Goal: Transaction & Acquisition: Purchase product/service

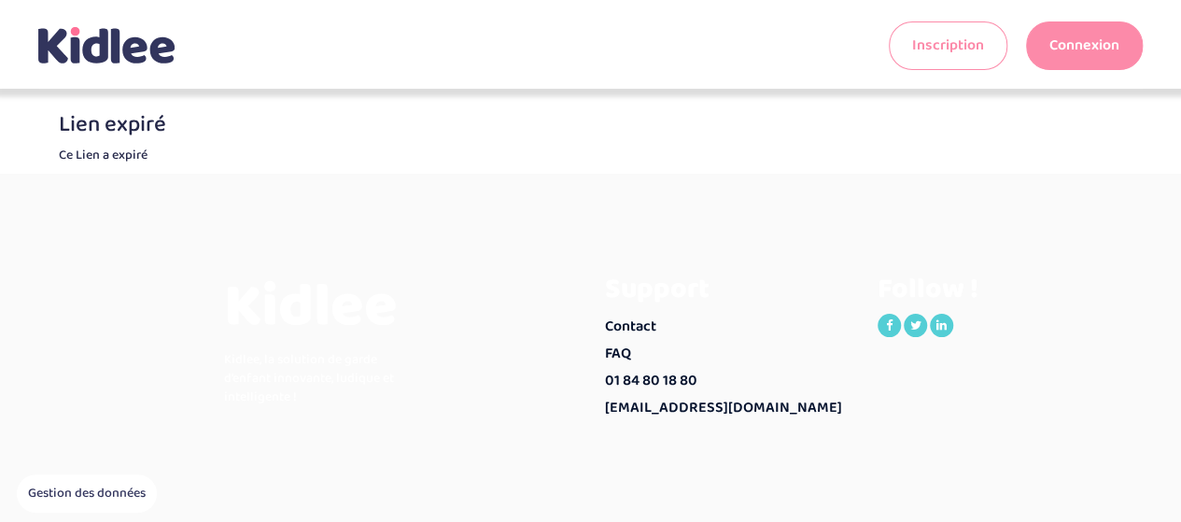
click at [1081, 35] on link "Connexion" at bounding box center [1084, 45] width 117 height 49
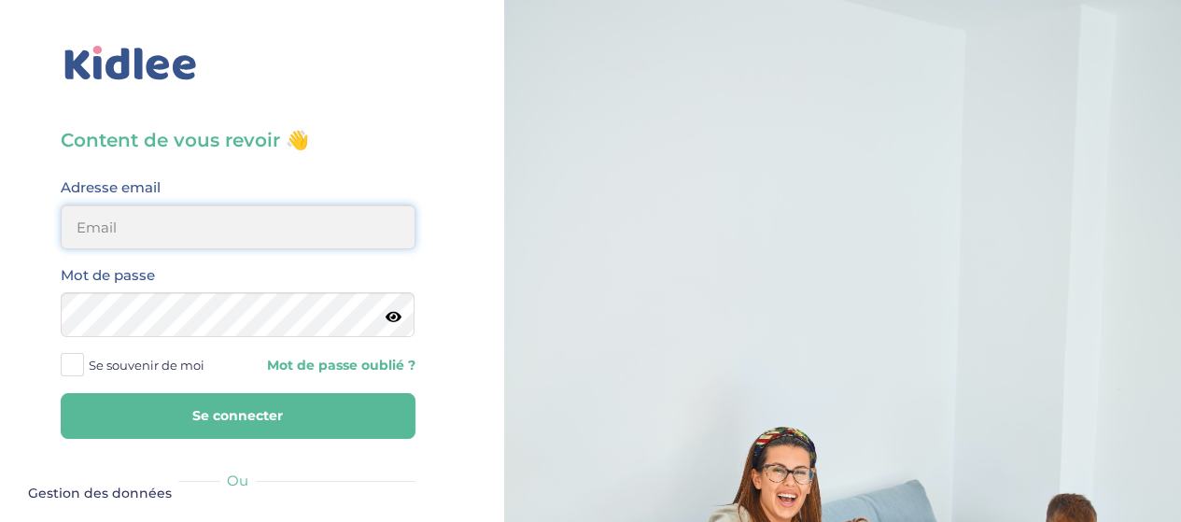
click at [234, 227] on input "email" at bounding box center [238, 226] width 355 height 45
type input "[EMAIL_ADDRESS][PERSON_NAME][DOMAIN_NAME]"
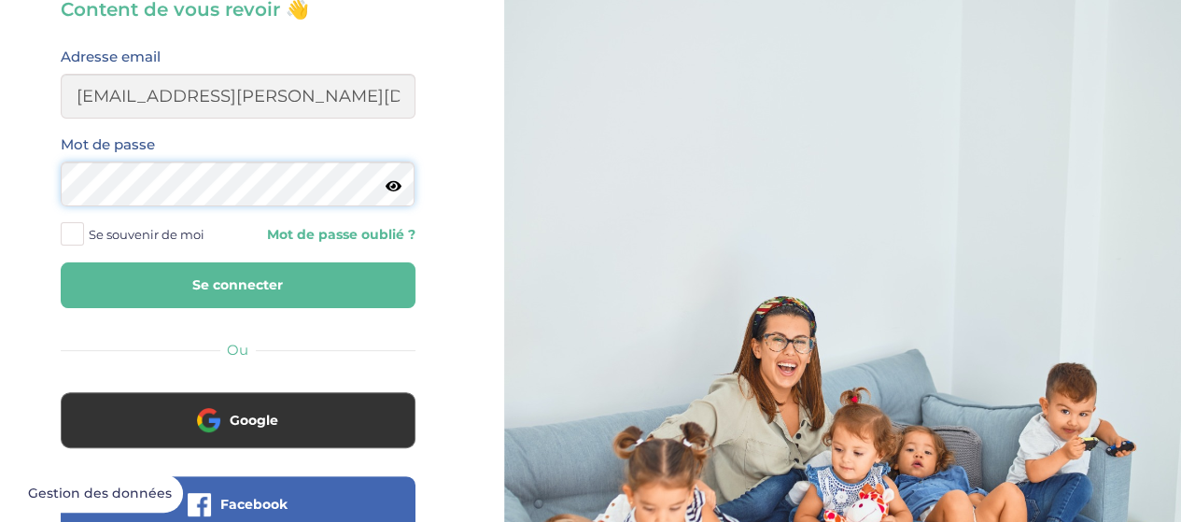
scroll to position [187, 0]
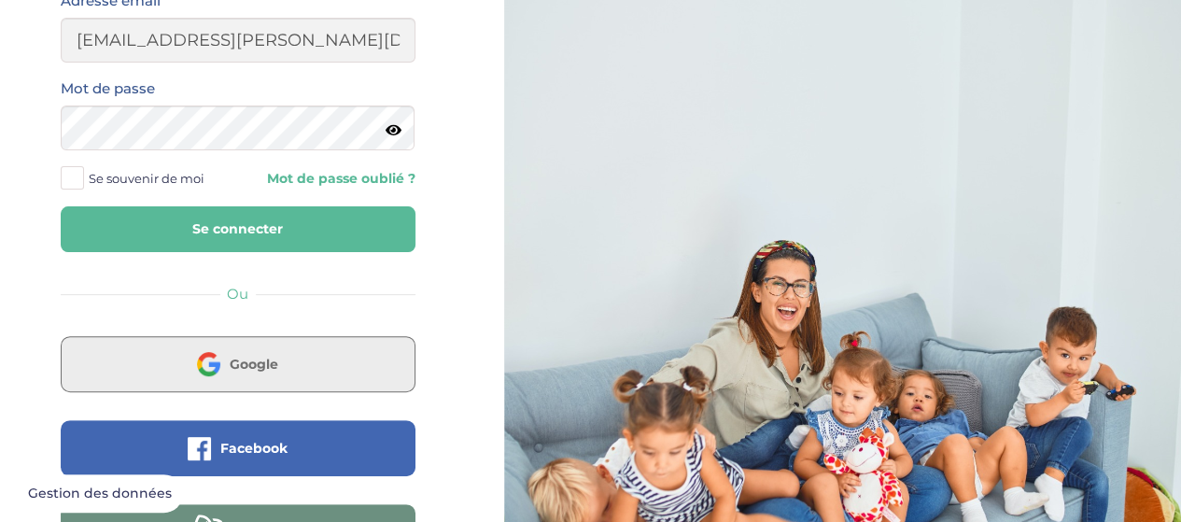
click at [275, 363] on body "Axeptio consent Plateforme de Gestion du Consentement : Personnalisez vos Optio…" at bounding box center [590, 259] width 1181 height 892
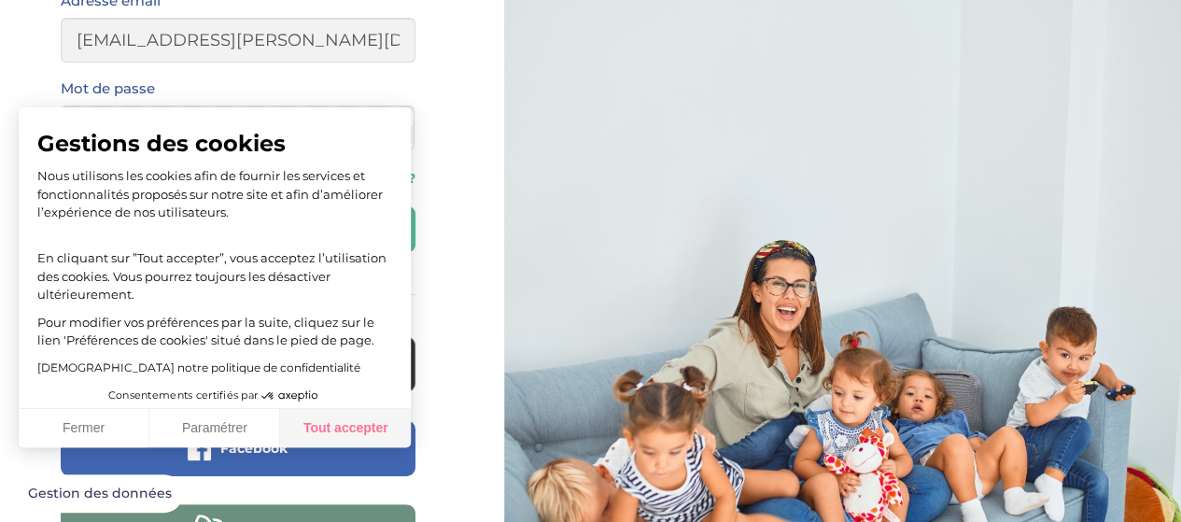
click at [331, 432] on button "Tout accepter" at bounding box center [345, 428] width 131 height 39
checkbox input "true"
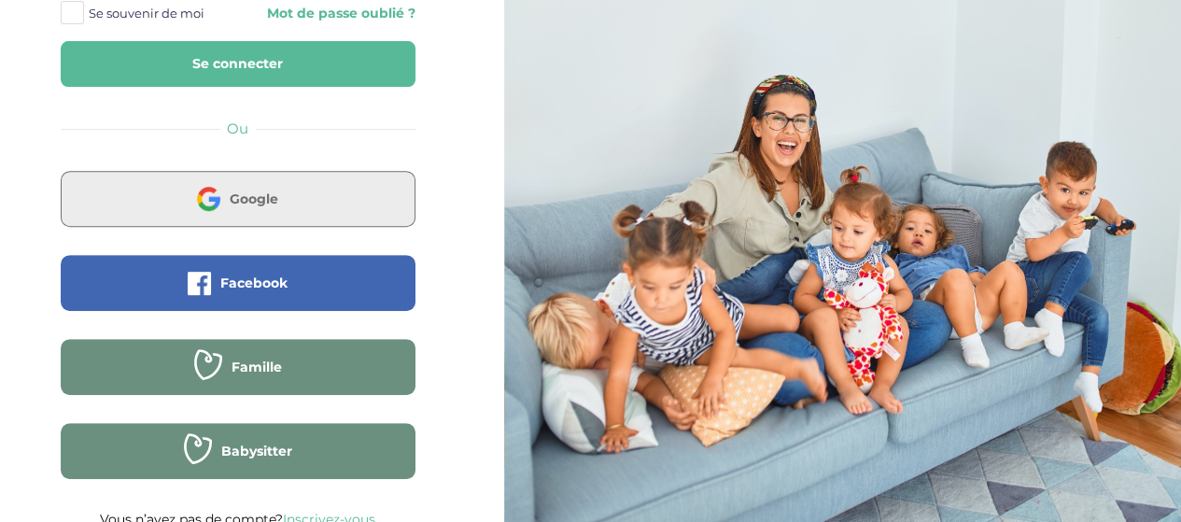
scroll to position [370, 0]
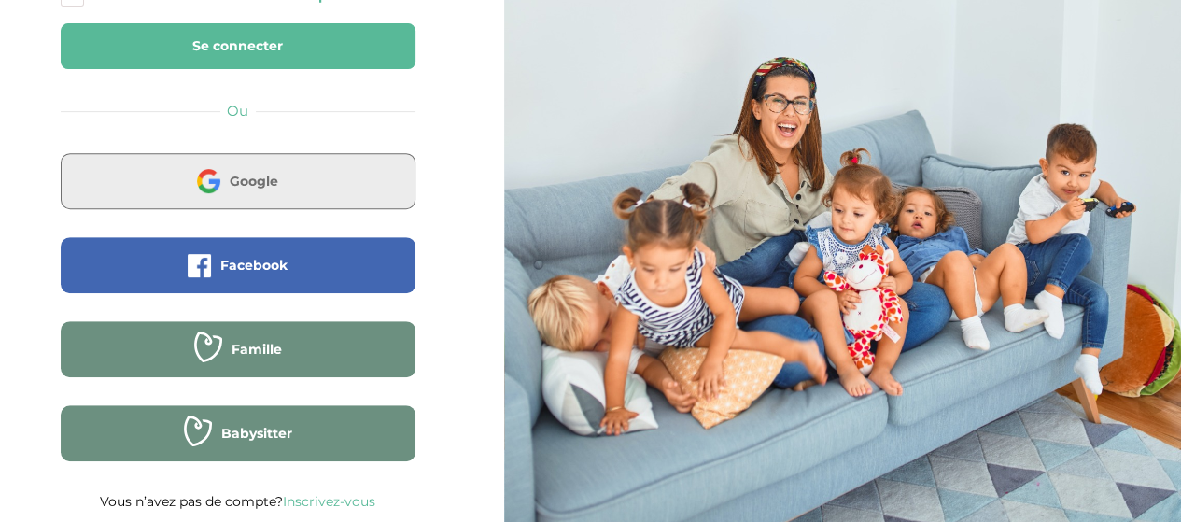
click at [236, 175] on span "Google" at bounding box center [254, 181] width 49 height 19
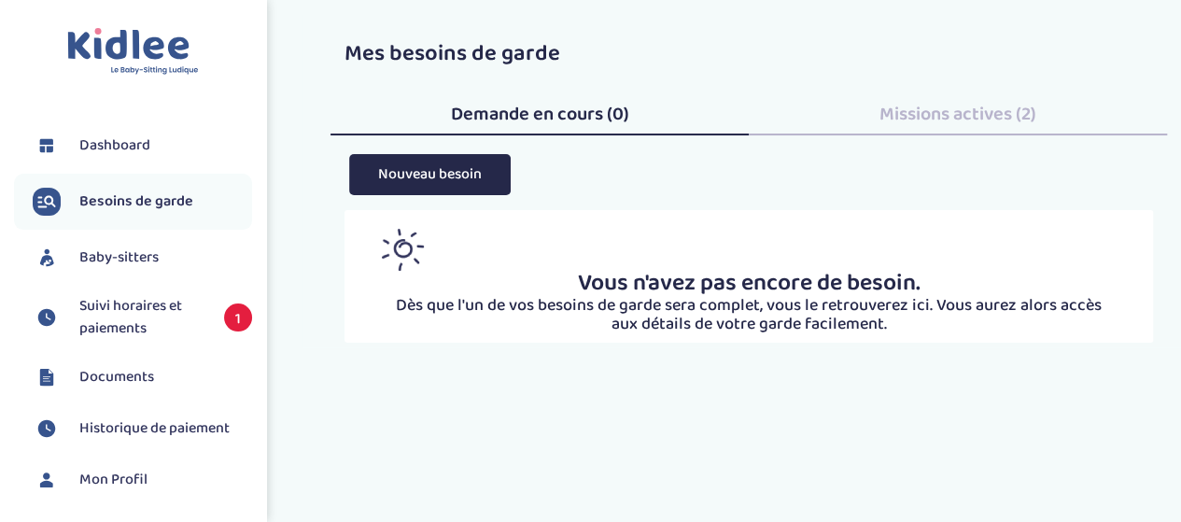
click at [157, 308] on span "Suivi horaires et paiements" at bounding box center [142, 317] width 126 height 45
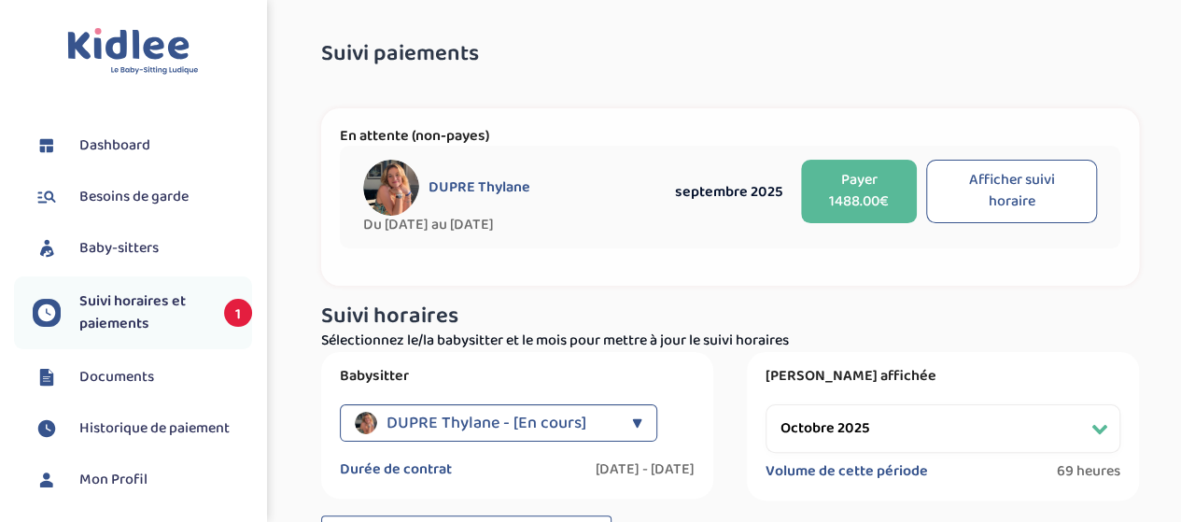
click at [971, 203] on button "Afficher suivi horaire" at bounding box center [1011, 191] width 171 height 63
select select "septembre 2025"
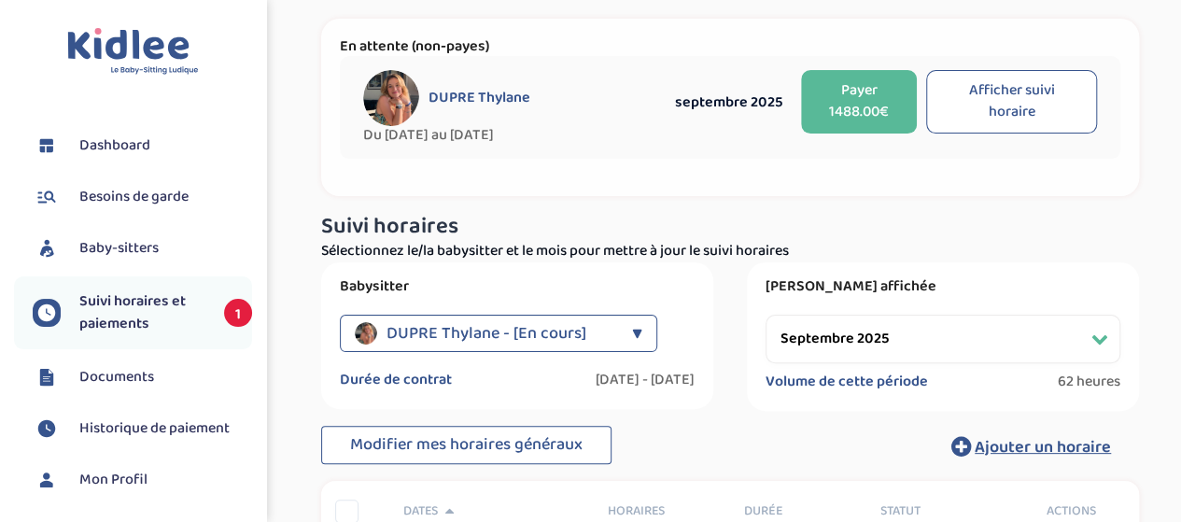
scroll to position [93, 0]
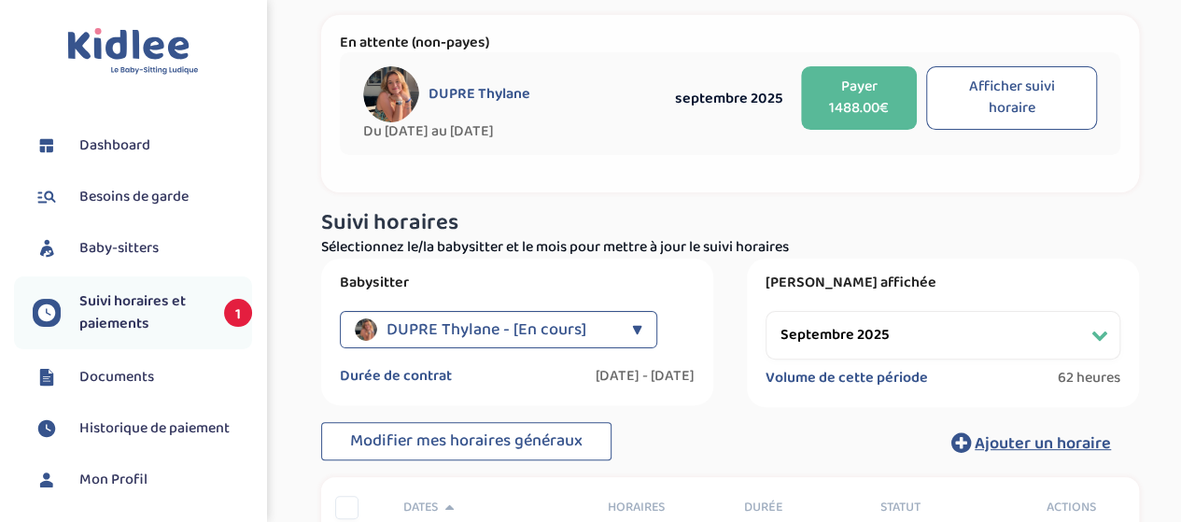
click at [858, 117] on button "Payer 1488.00€" at bounding box center [859, 97] width 116 height 63
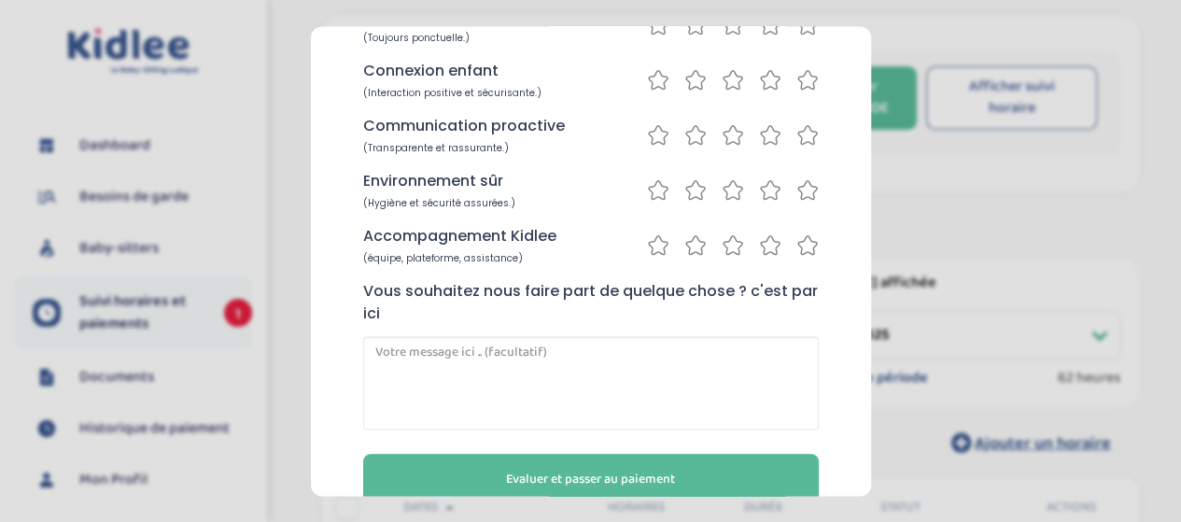
scroll to position [91, 0]
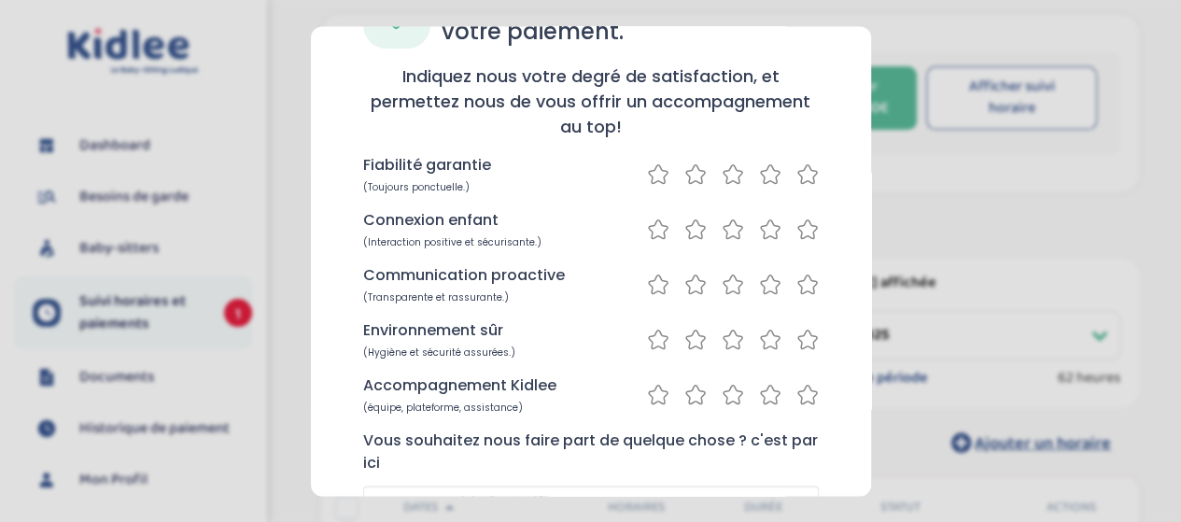
click at [801, 169] on icon at bounding box center [807, 173] width 22 height 23
click at [803, 225] on icon at bounding box center [807, 228] width 22 height 23
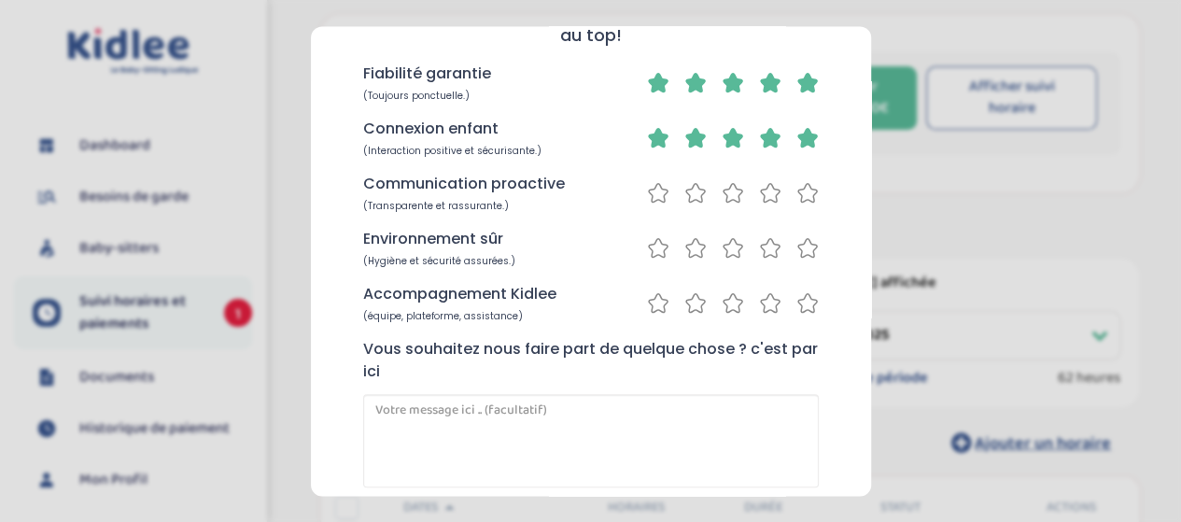
scroll to position [185, 0]
click at [801, 193] on icon at bounding box center [807, 190] width 22 height 23
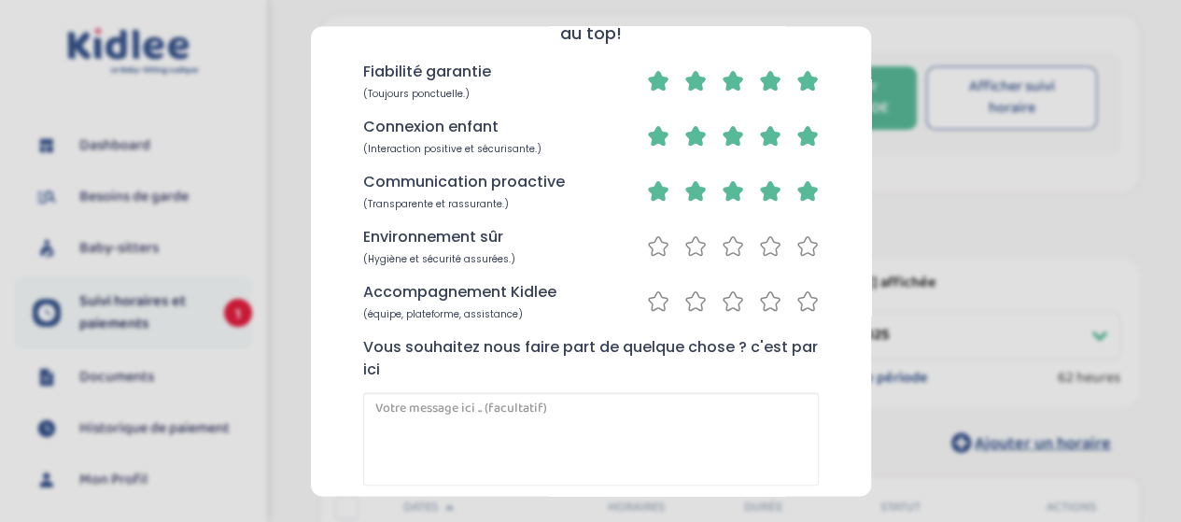
click at [796, 242] on icon at bounding box center [807, 245] width 22 height 23
click at [802, 303] on icon at bounding box center [807, 300] width 22 height 23
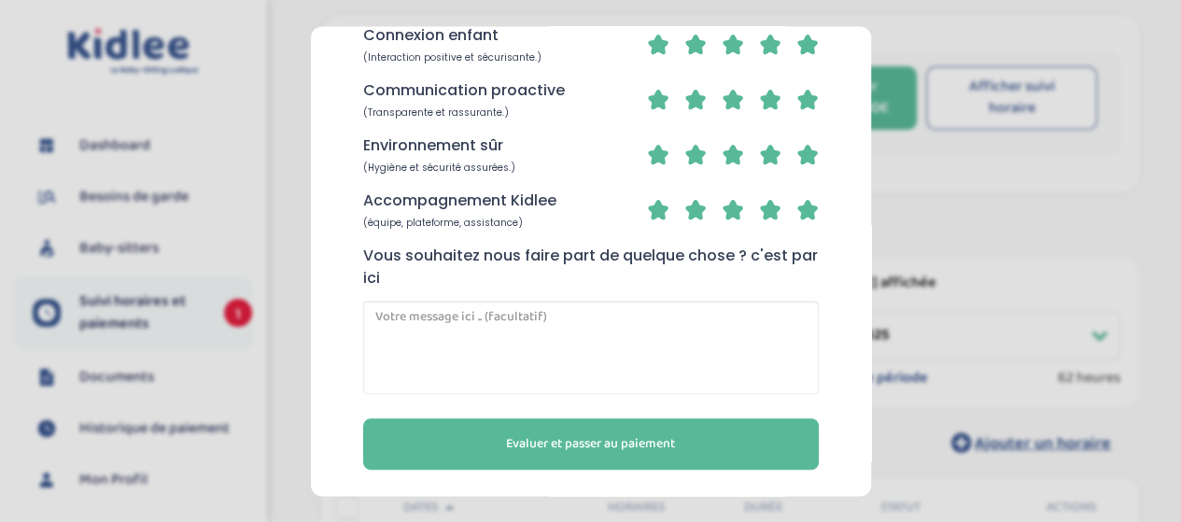
scroll to position [278, 0]
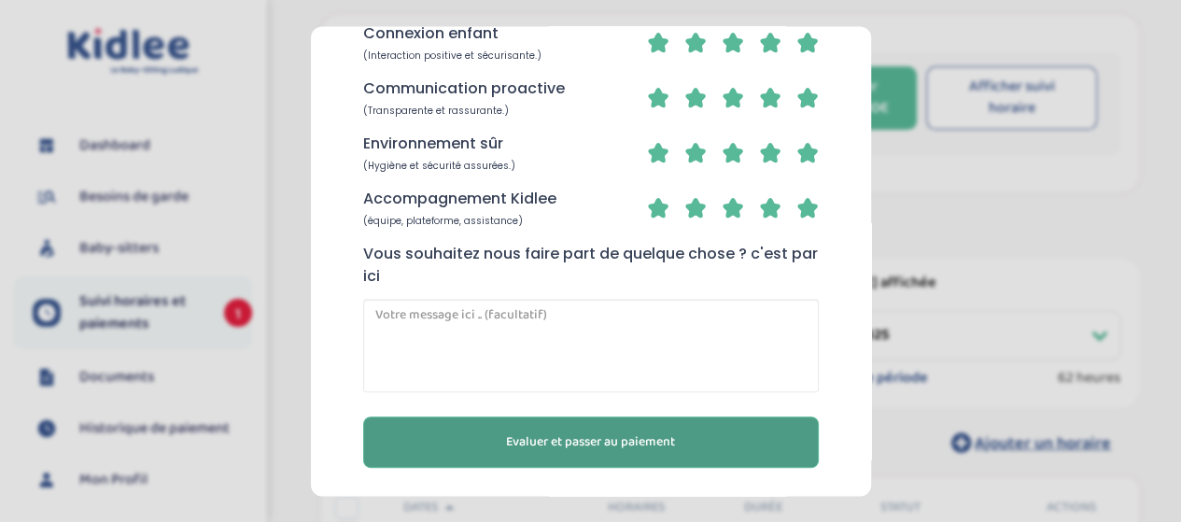
click at [508, 436] on span "Evaluer et passer au paiement" at bounding box center [590, 442] width 169 height 20
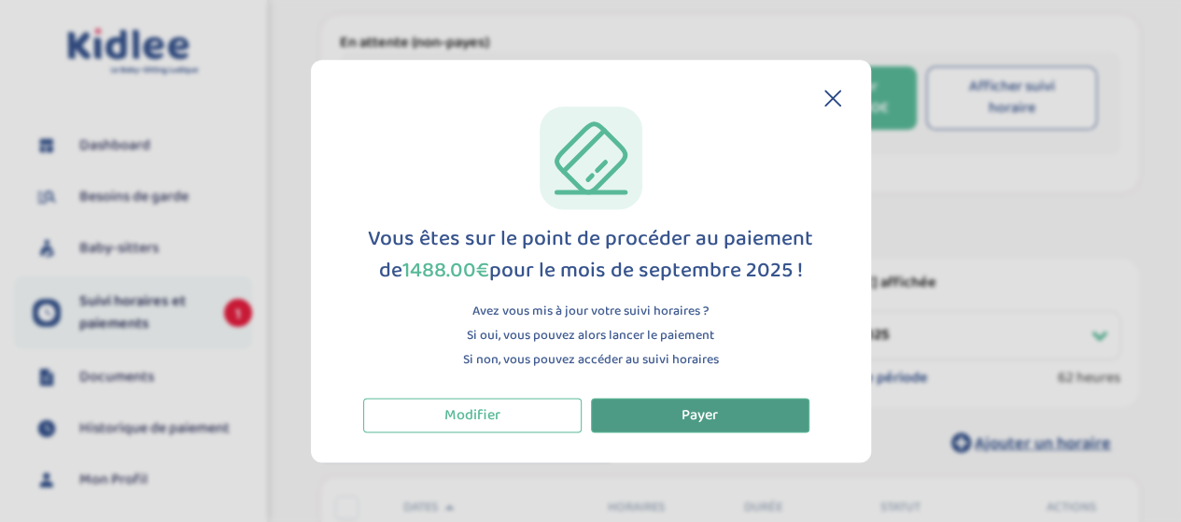
click at [617, 418] on button "Payer" at bounding box center [700, 415] width 218 height 35
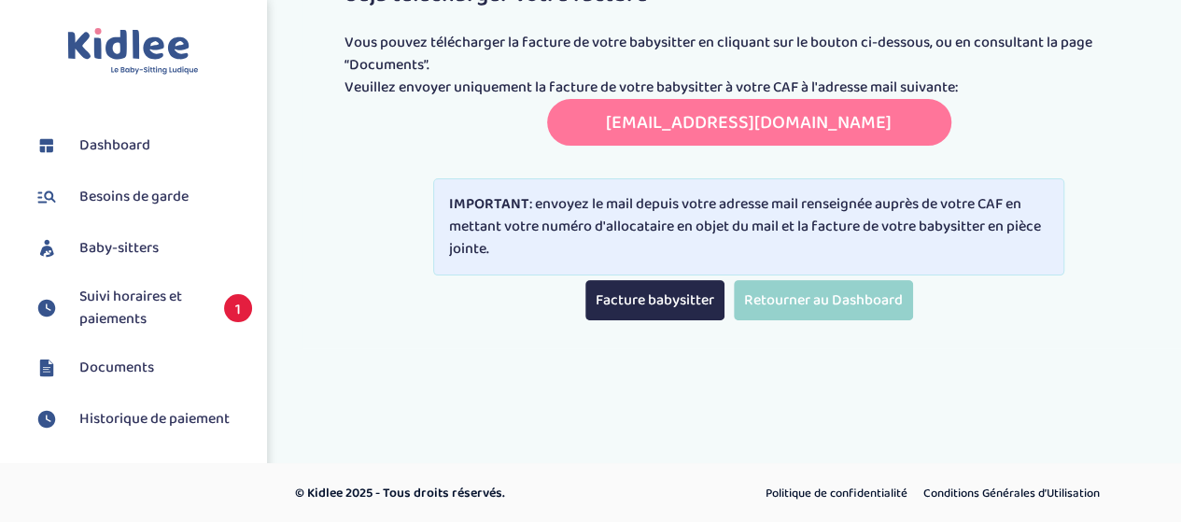
scroll to position [131, 0]
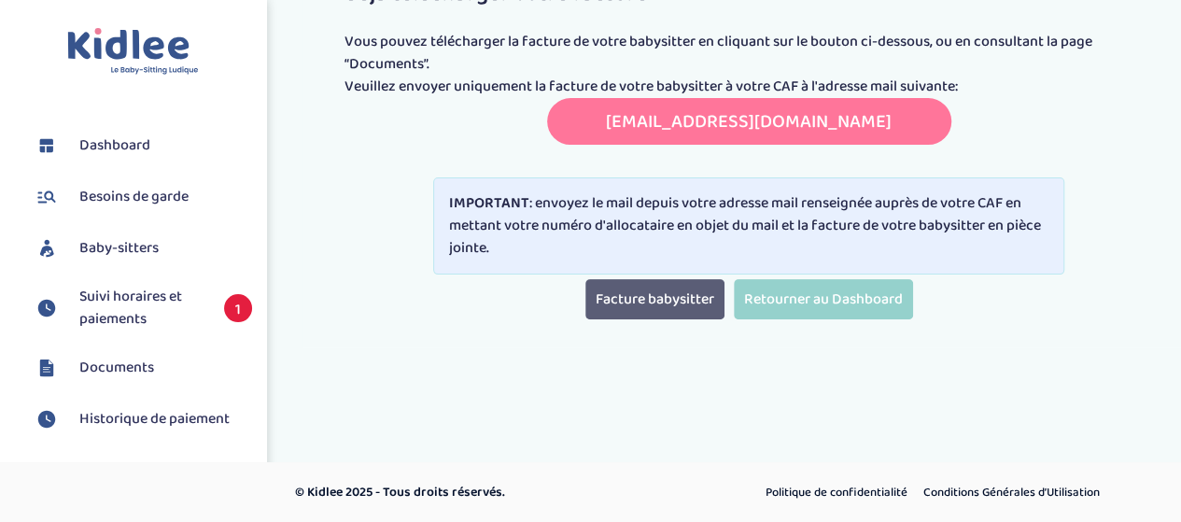
click at [688, 300] on link "Facture babysitter" at bounding box center [654, 299] width 139 height 40
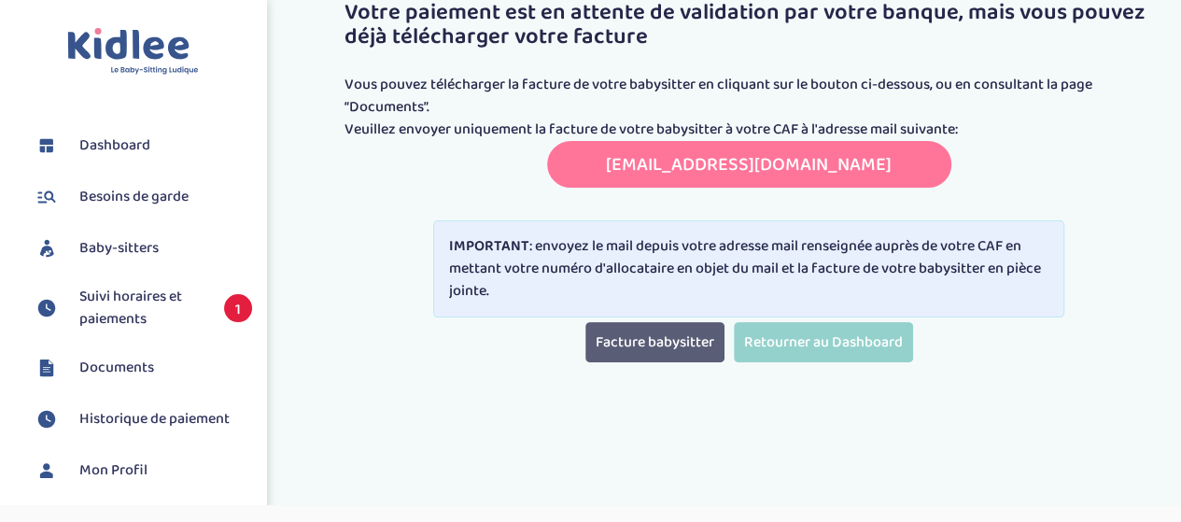
scroll to position [0, 0]
